Goal: Check status: Check status

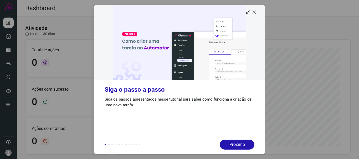
click at [254, 12] on icon at bounding box center [253, 11] width 5 height 5
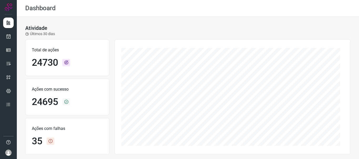
click at [132, 31] on div "Atividade Últimos 30 [PERSON_NAME]" at bounding box center [187, 31] width 325 height 12
